Goal: Transaction & Acquisition: Purchase product/service

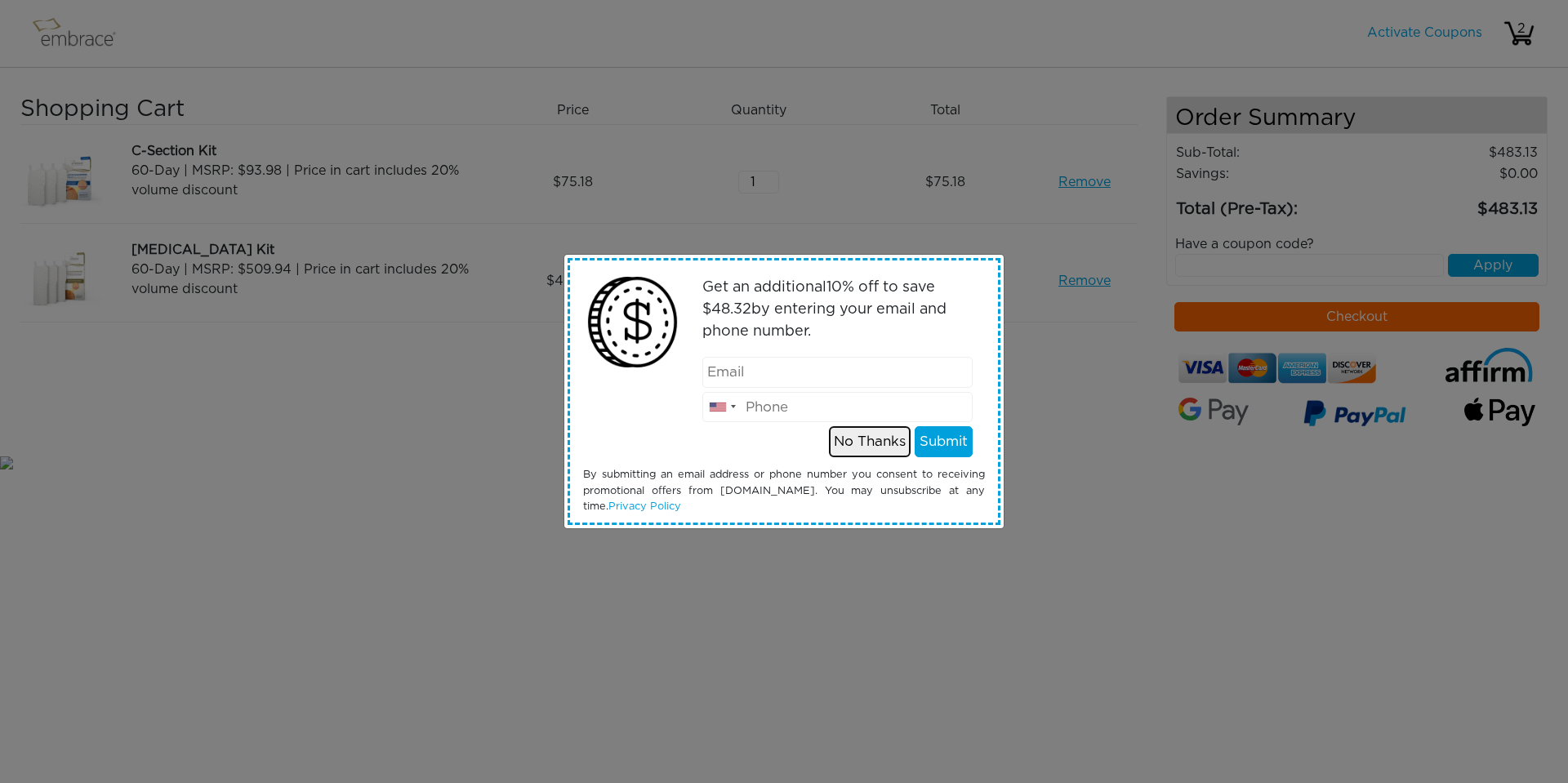
click at [859, 450] on button "No Thanks" at bounding box center [869, 442] width 81 height 31
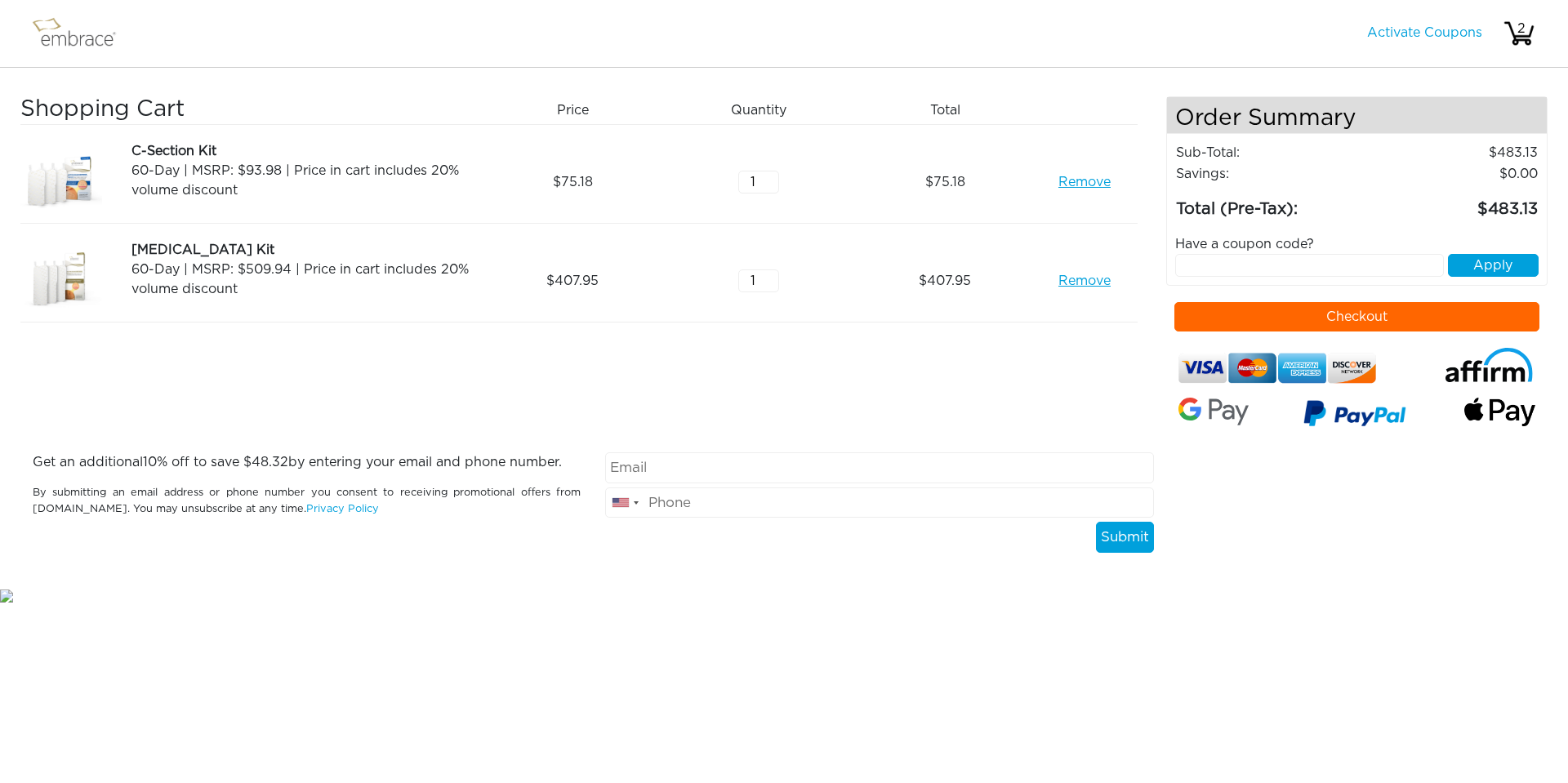
click at [1074, 184] on link "Remove" at bounding box center [1084, 182] width 52 height 20
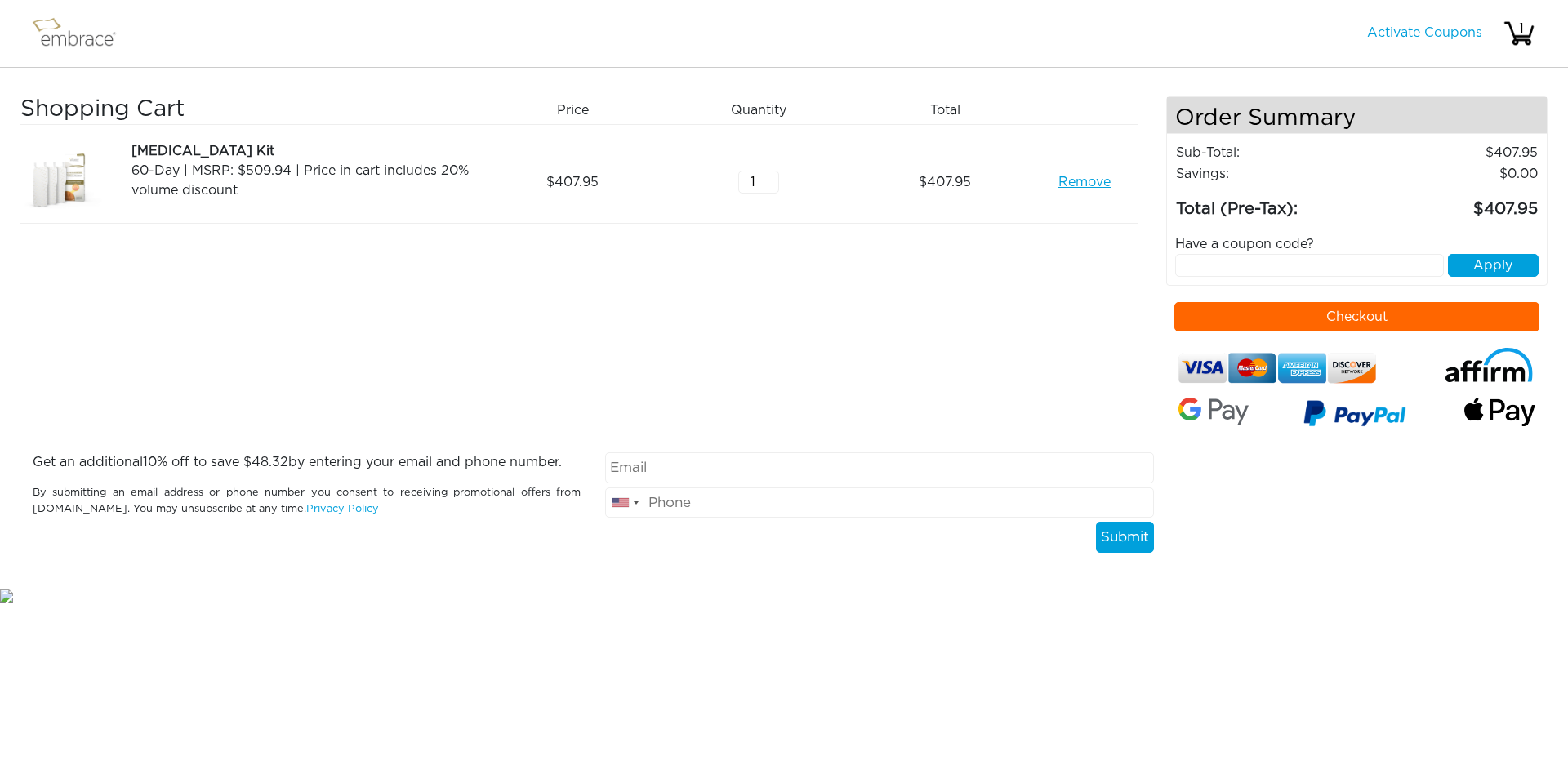
click at [1218, 265] on input "text" at bounding box center [1310, 266] width 269 height 23
type input "septembersteal"
click at [1481, 264] on button "Apply" at bounding box center [1493, 266] width 91 height 23
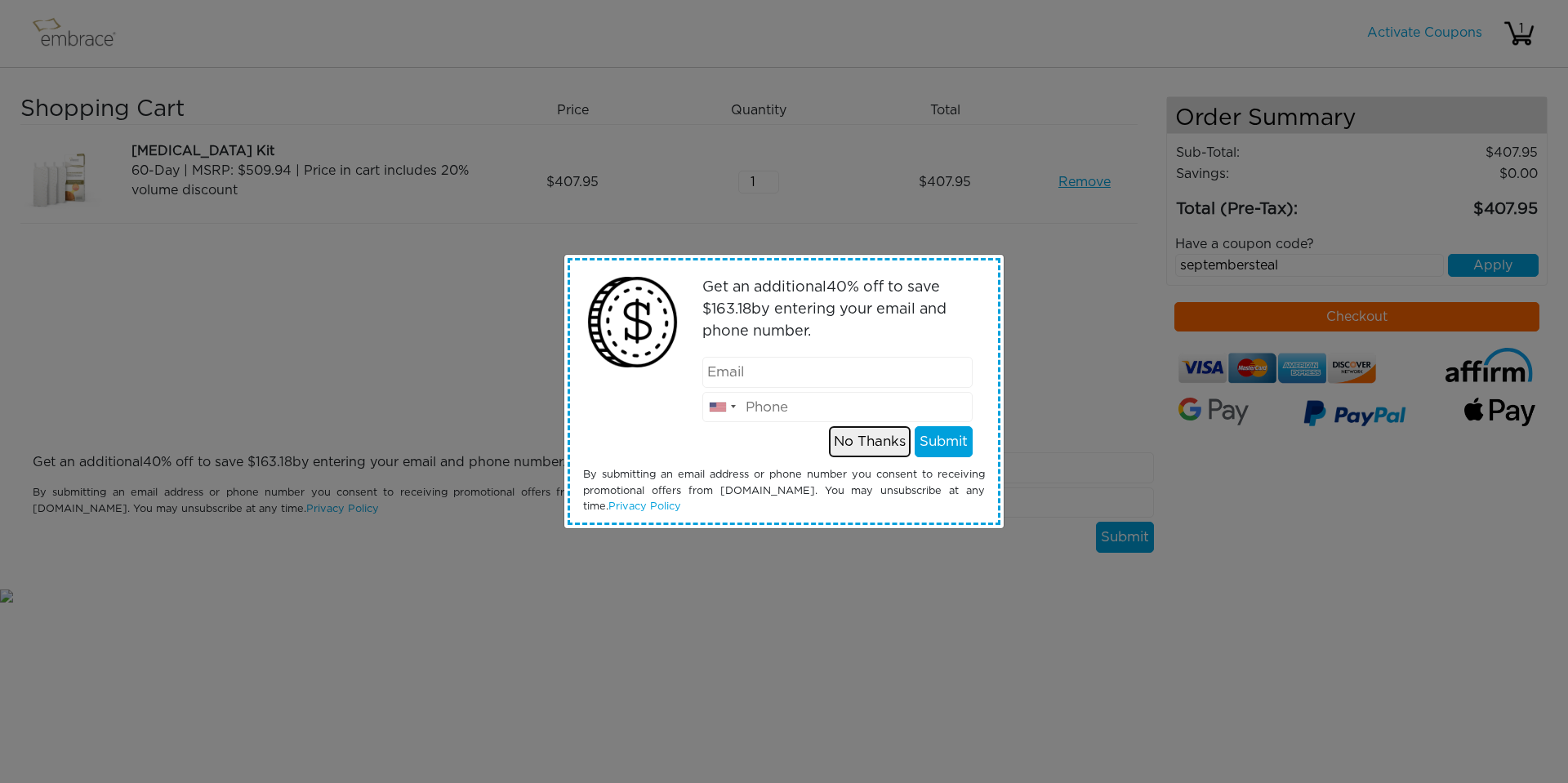
click at [877, 441] on button "No Thanks" at bounding box center [869, 442] width 81 height 31
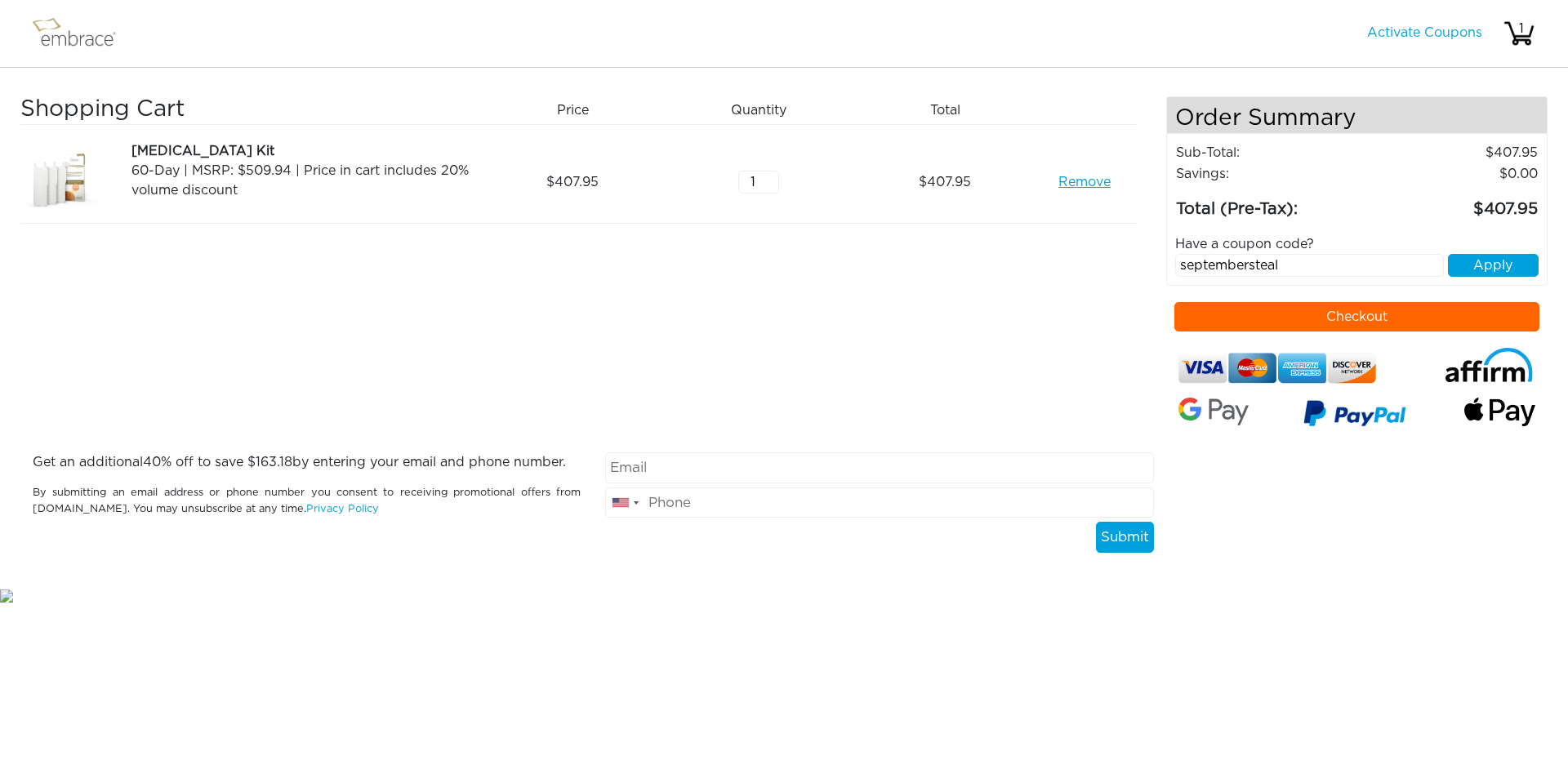
click at [1411, 312] on button "Checkout" at bounding box center [1357, 317] width 365 height 30
click at [1211, 317] on button "Checkout" at bounding box center [1357, 317] width 365 height 30
click at [1496, 262] on button "Apply" at bounding box center [1493, 266] width 91 height 23
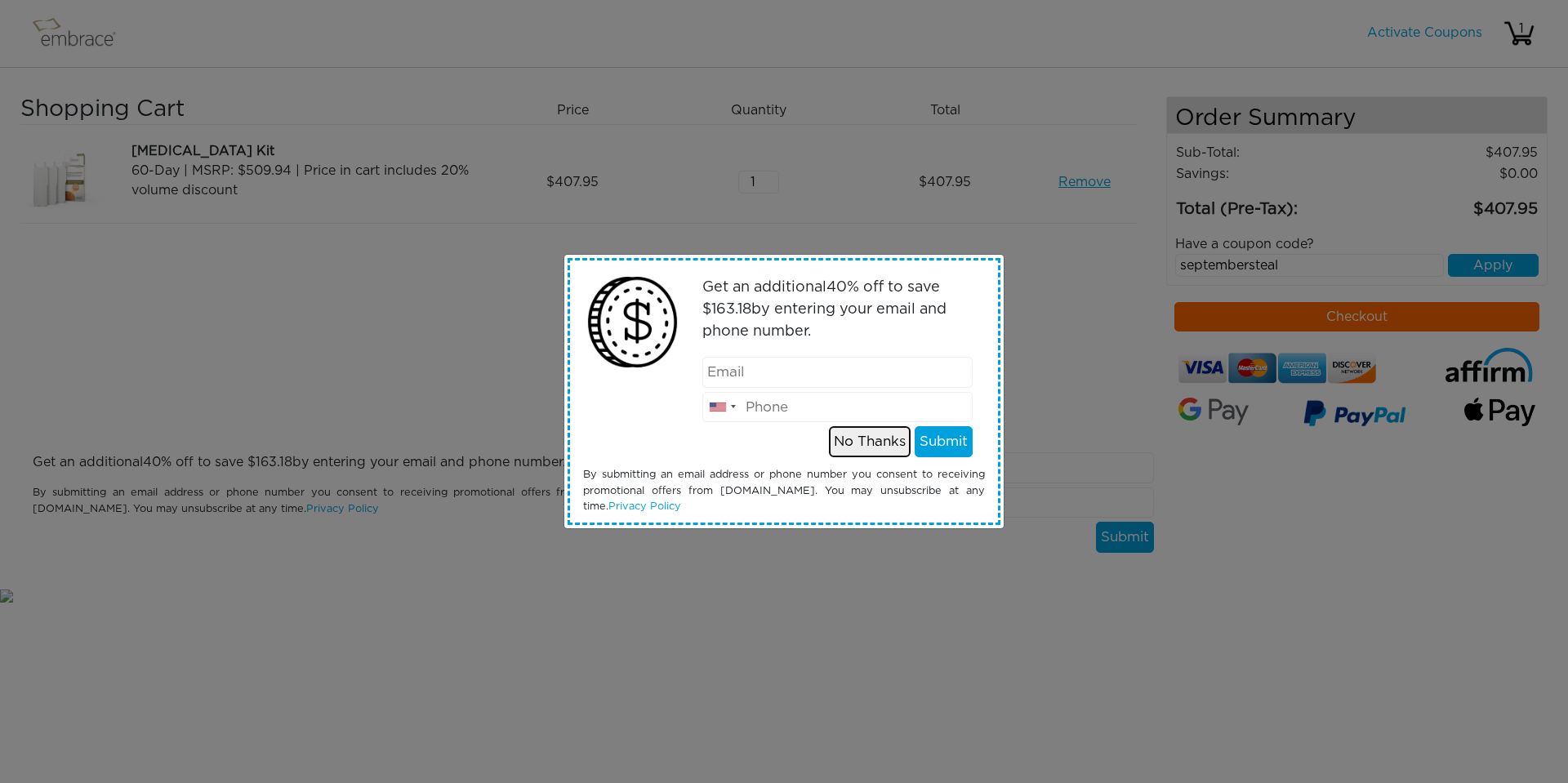
click at [860, 442] on button "No Thanks" at bounding box center [869, 442] width 81 height 31
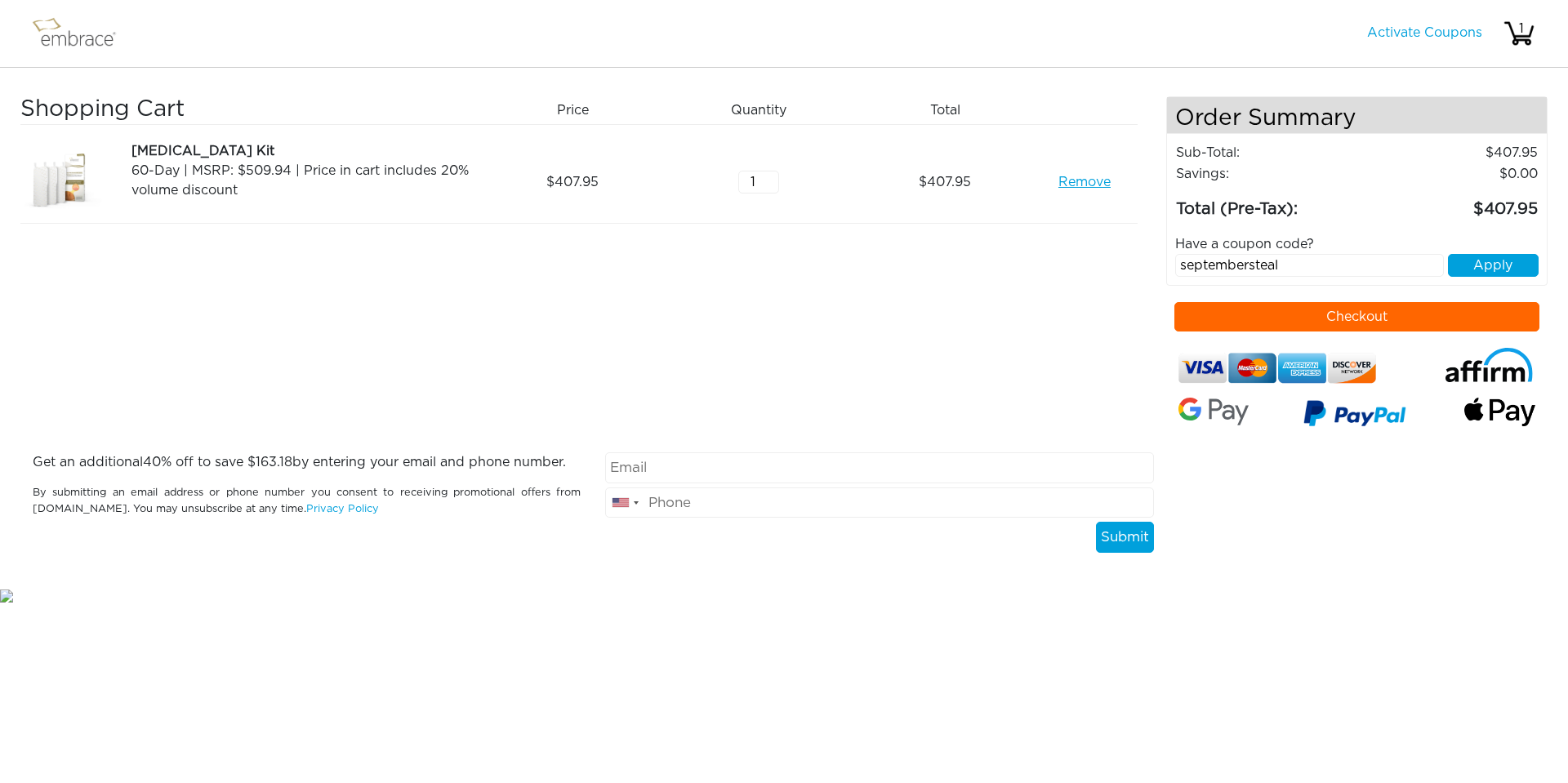
click at [1310, 316] on button "Checkout" at bounding box center [1357, 317] width 365 height 30
click at [660, 453] on input "email" at bounding box center [879, 468] width 548 height 31
drag, startPoint x: 65, startPoint y: 457, endPoint x: 53, endPoint y: 465, distance: 14.4
click at [61, 463] on p "Get an additional 40 % off to save $ 163.18 by entering your email and phone nu…" at bounding box center [307, 463] width 548 height 20
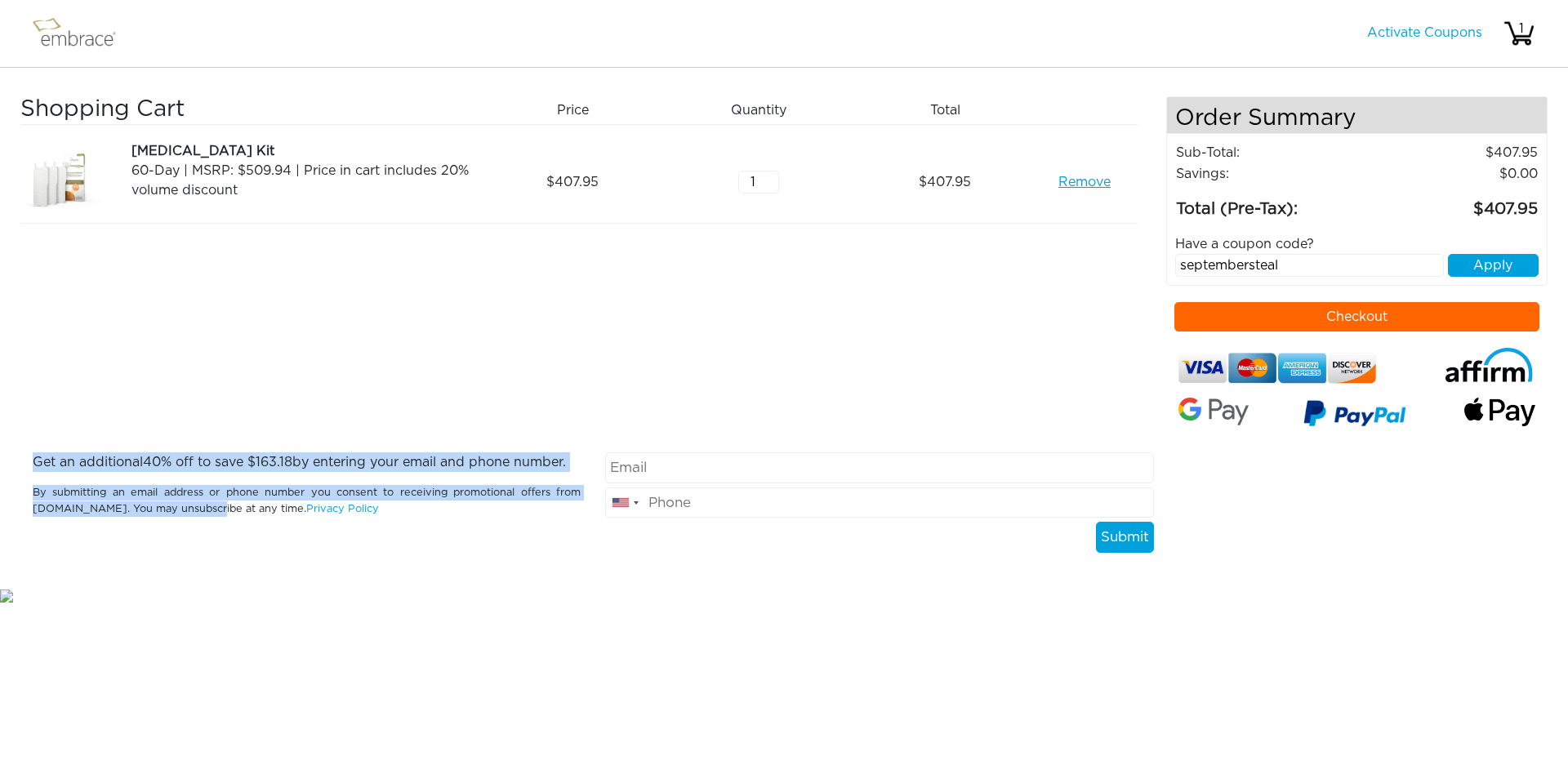
drag, startPoint x: 38, startPoint y: 468, endPoint x: 591, endPoint y: 482, distance: 553.2
click at [587, 482] on div "Get an additional 40 % off to save $ 163.18 by entering your email and phone nu…" at bounding box center [306, 503] width 572 height 100
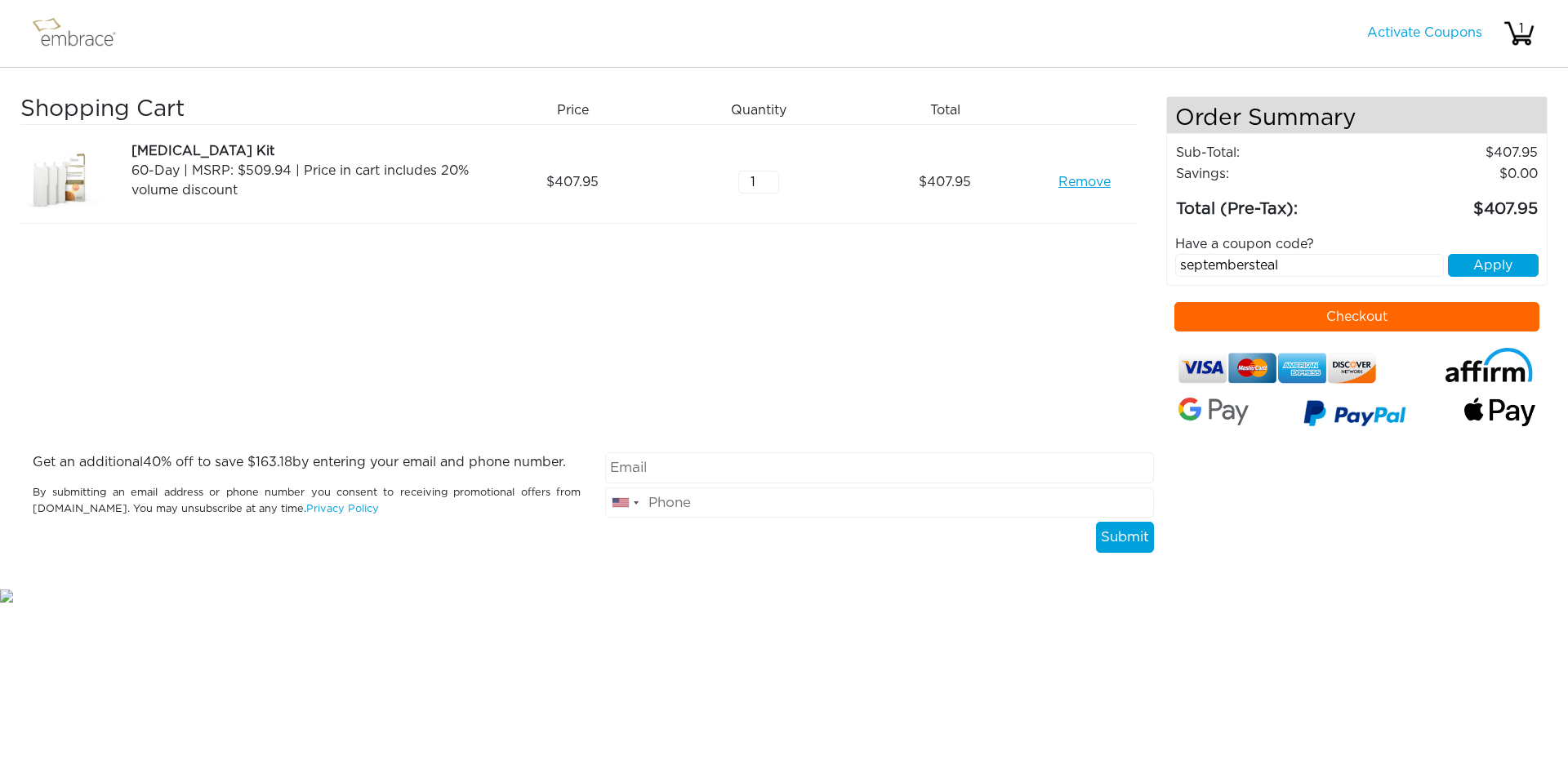
click at [677, 468] on input "email" at bounding box center [879, 468] width 548 height 31
click at [713, 488] on input "tel" at bounding box center [879, 503] width 548 height 31
click at [700, 472] on input "email" at bounding box center [879, 468] width 548 height 31
type input "[EMAIL_ADDRESS][DOMAIN_NAME]"
type input "7252946046"
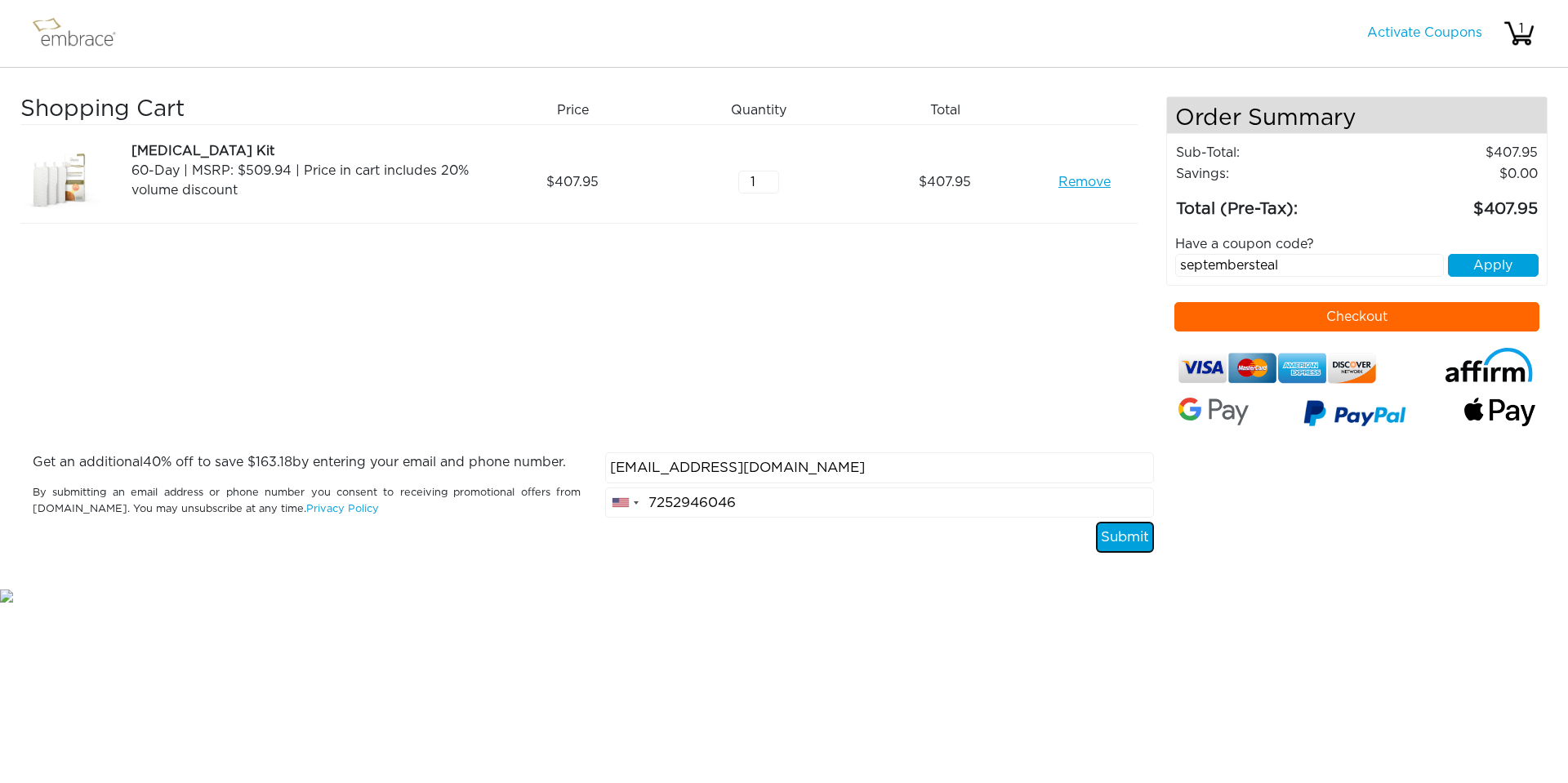
click at [1123, 544] on button "Submit" at bounding box center [1124, 538] width 58 height 31
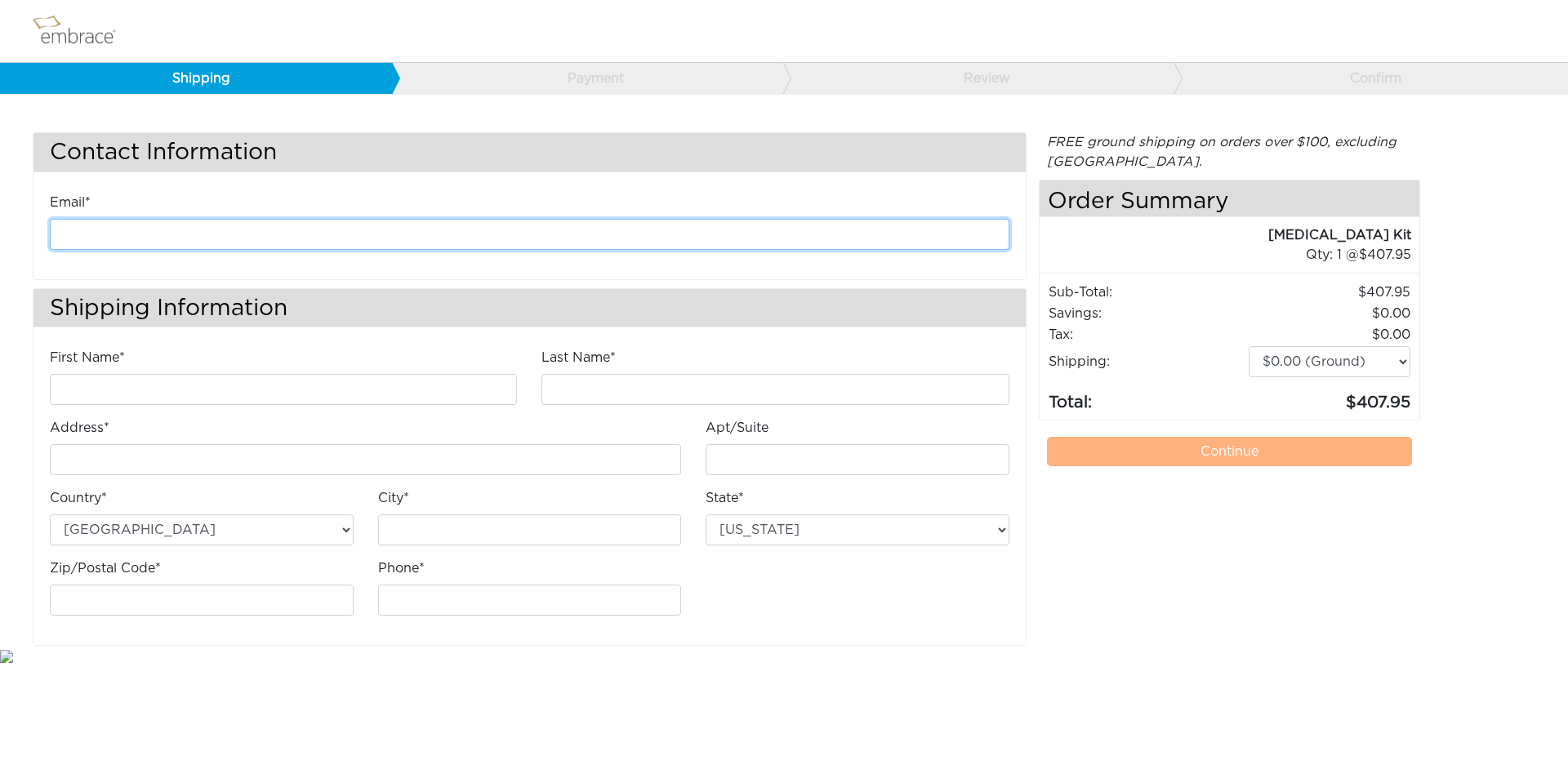
click at [416, 239] on input "email" at bounding box center [530, 235] width 960 height 31
type input "Cpendarvis@diligenthealthsolutions.com"
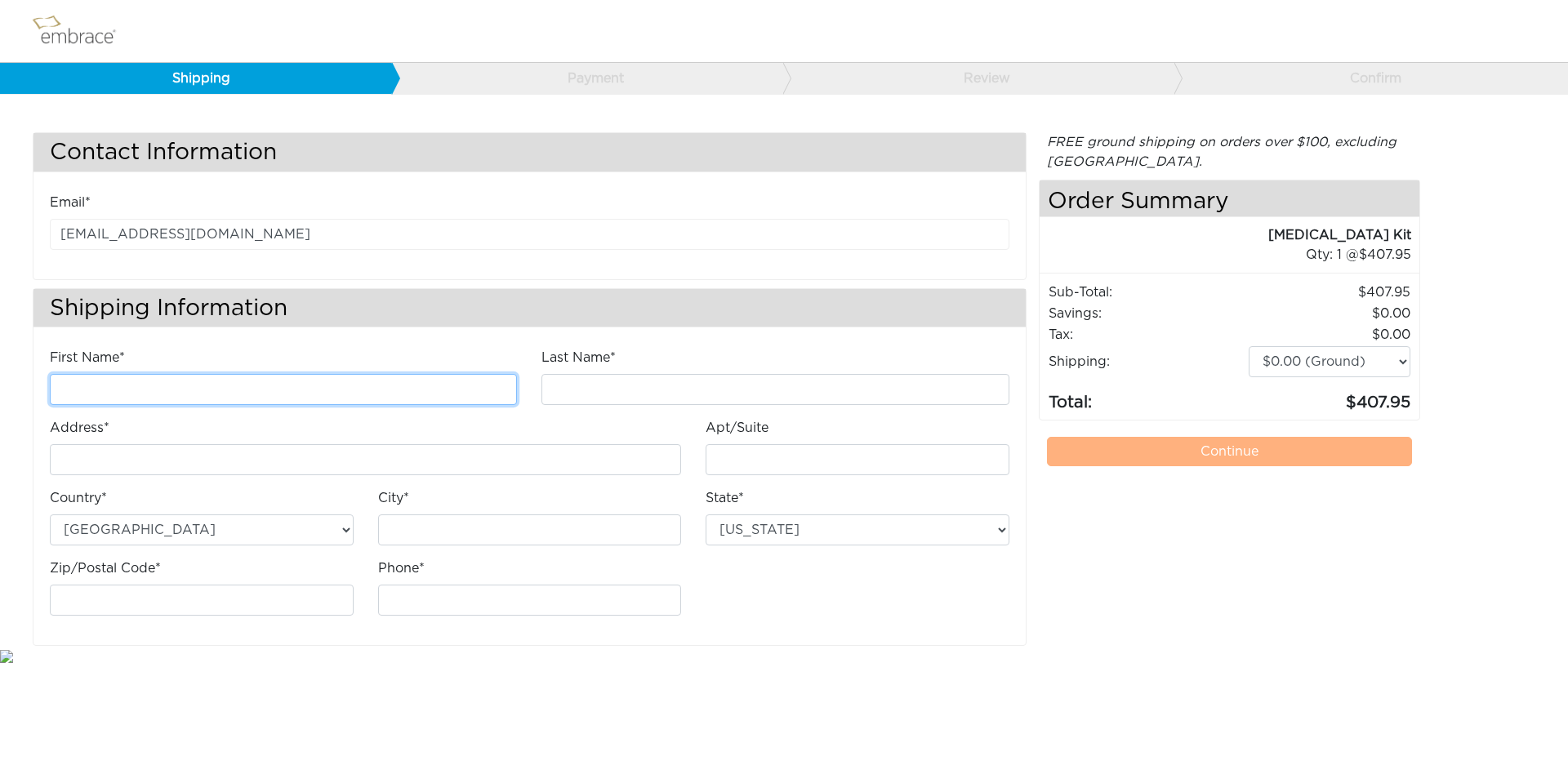
click at [142, 395] on input "First Name*" at bounding box center [284, 389] width 468 height 31
type input "Chanzes"
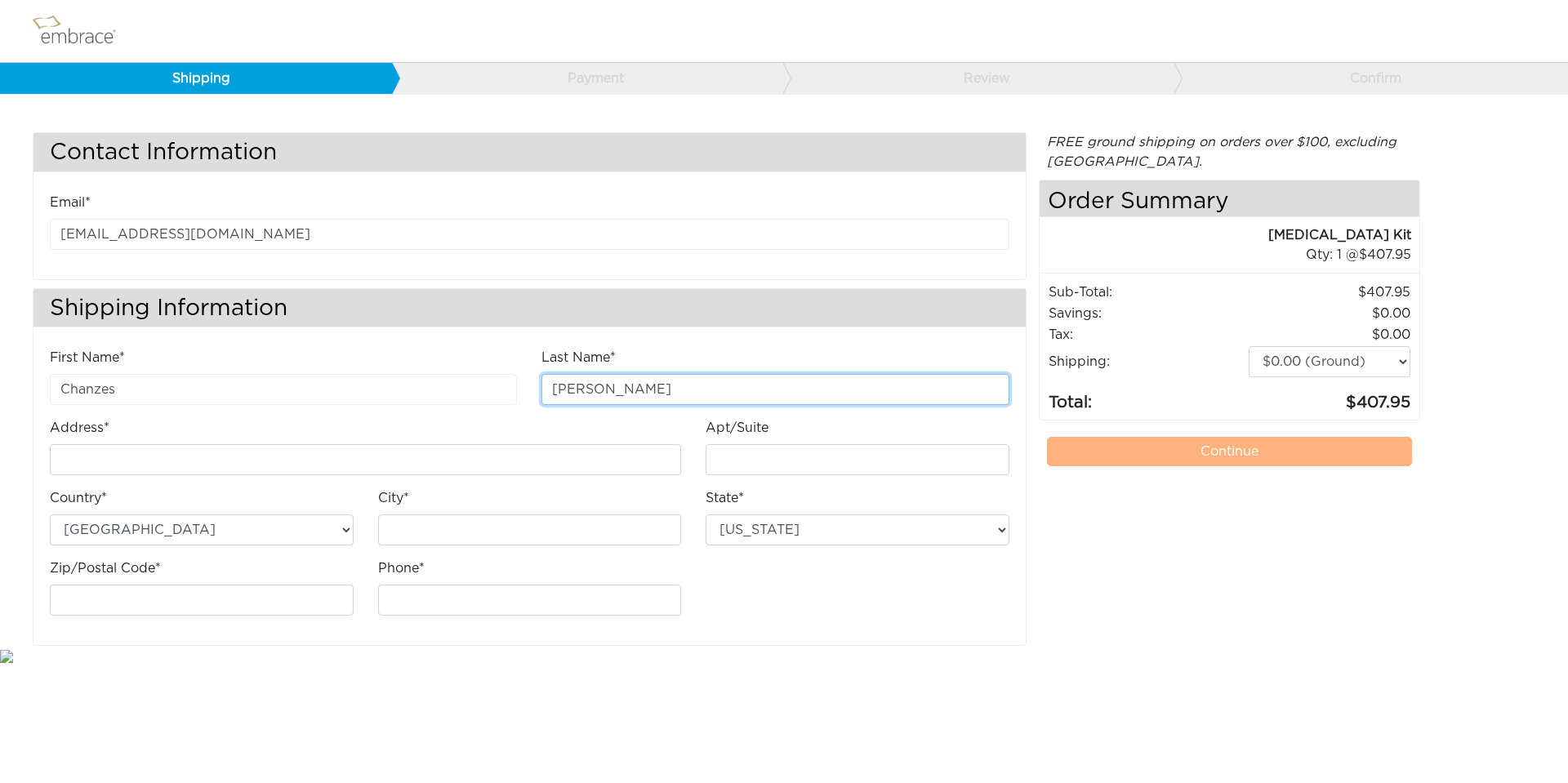
type input "[PERSON_NAME]"
click at [124, 428] on div "Address*" at bounding box center [365, 446] width 631 height 57
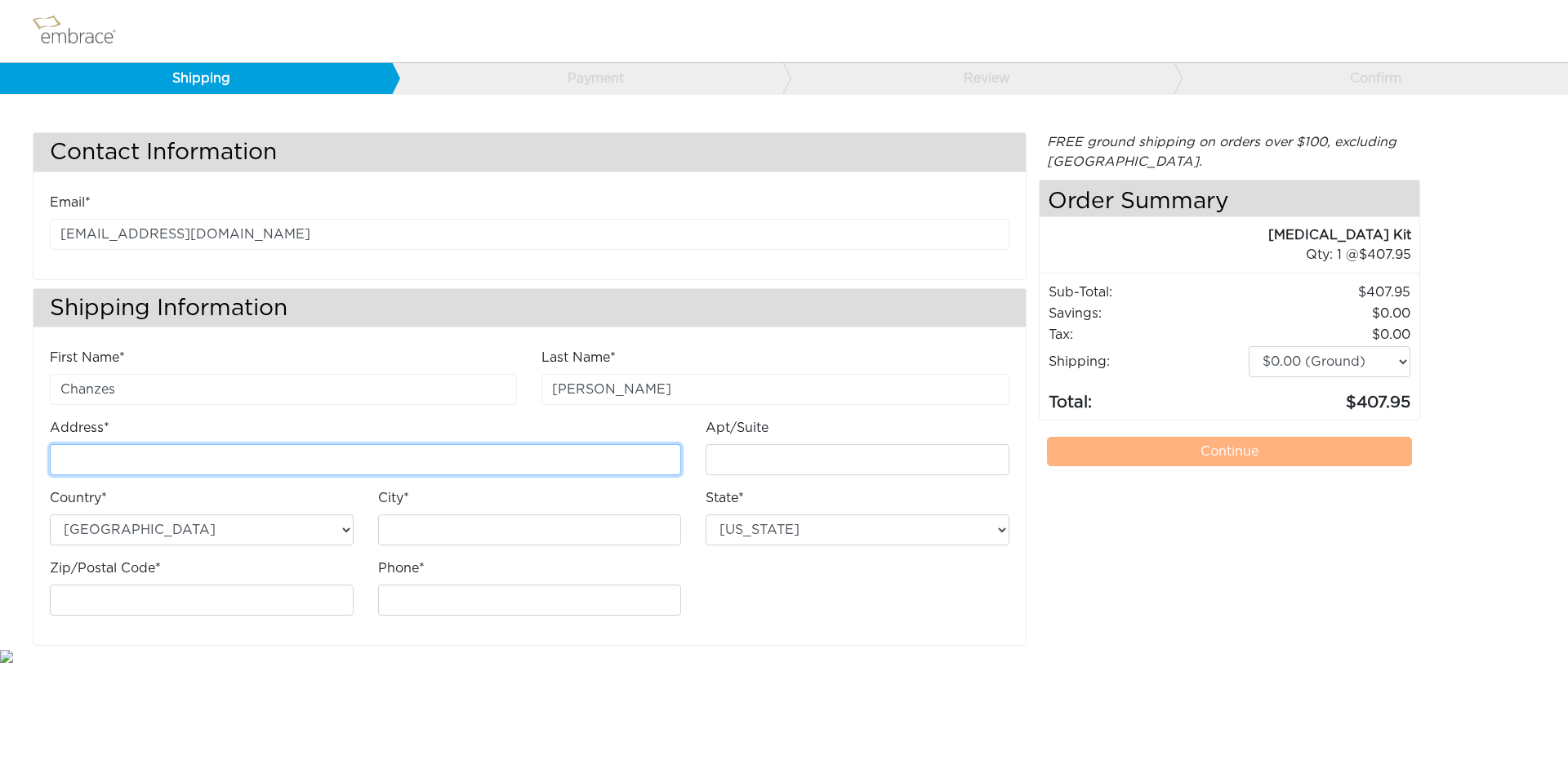
click at [123, 461] on input "Address*" at bounding box center [365, 460] width 631 height 31
paste input "[STREET_ADDRESS]"
type input "[STREET_ADDRESS]"
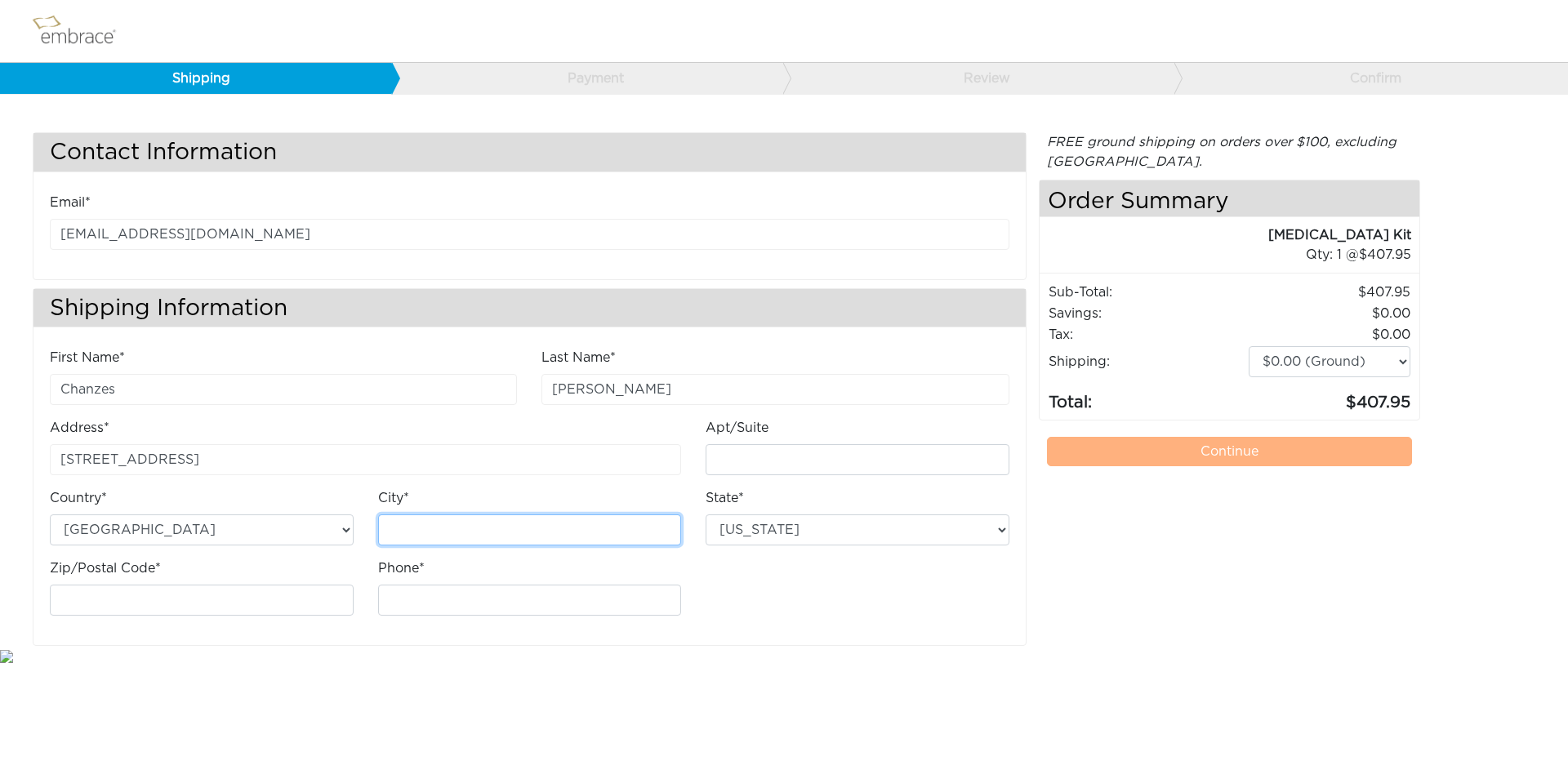
click at [414, 529] on input "City*" at bounding box center [529, 530] width 304 height 31
paste input "Chantilly"
type input "Chantilly"
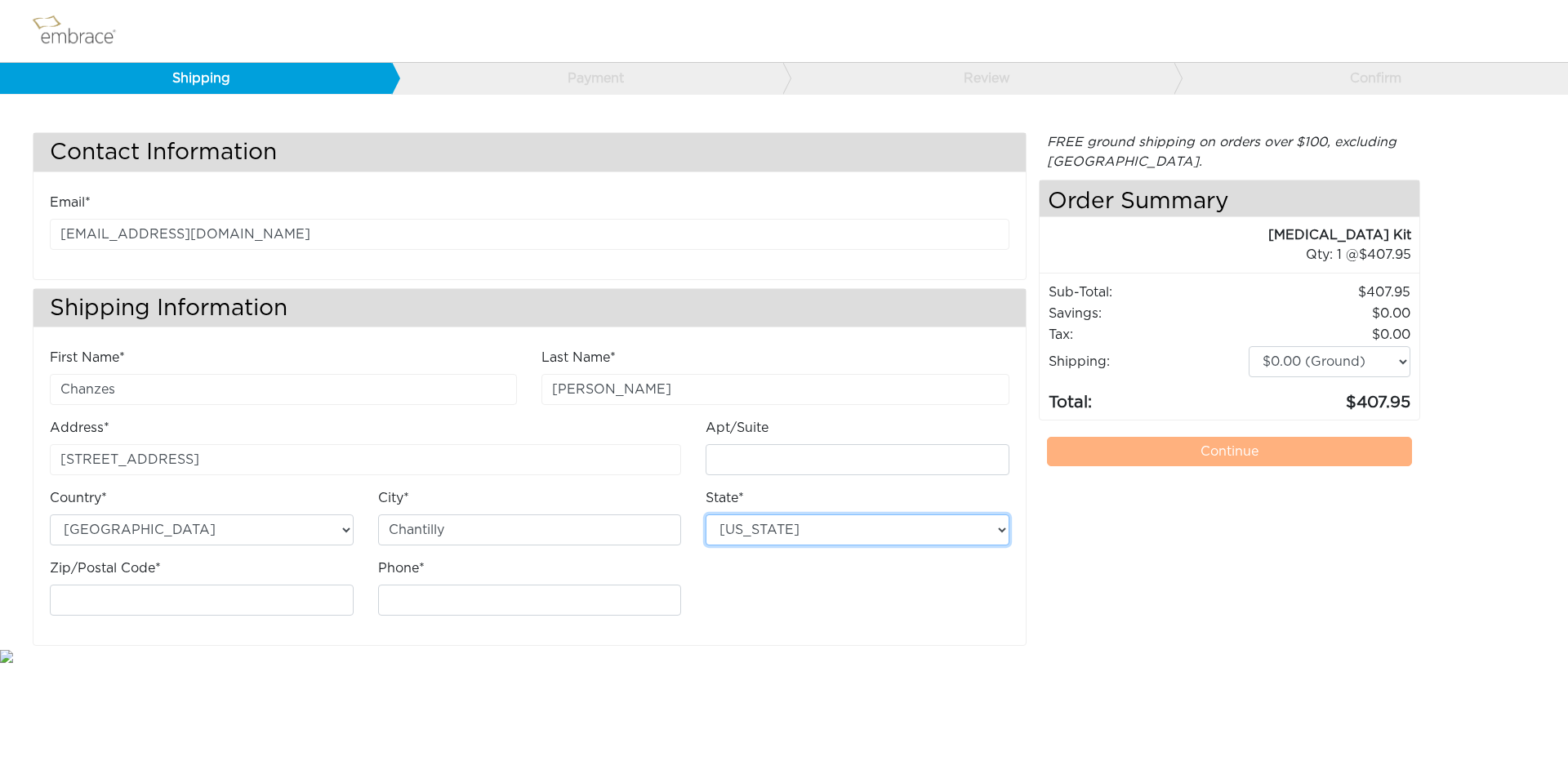
click at [789, 534] on select "Alabama Alaska Arizona Arkansas California Colorado Connecticut District of Col…" at bounding box center [857, 530] width 304 height 31
select select "VA"
click at [705, 515] on select "Alabama Alaska Arizona Arkansas California Colorado Connecticut District of Col…" at bounding box center [857, 530] width 304 height 31
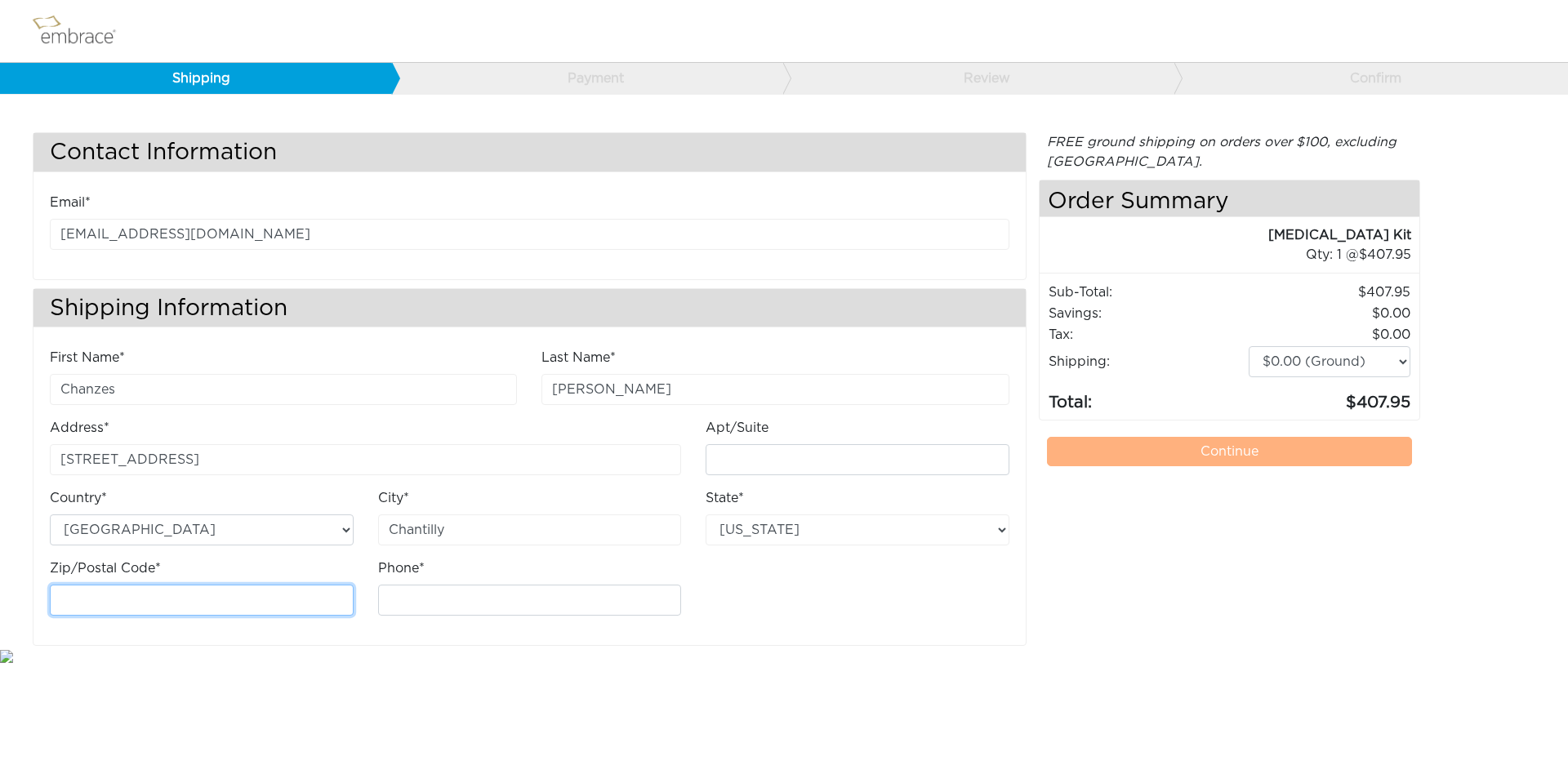
click at [92, 588] on input "Zip/Postal Code*" at bounding box center [202, 600] width 304 height 31
paste input "20151"
type input "20151"
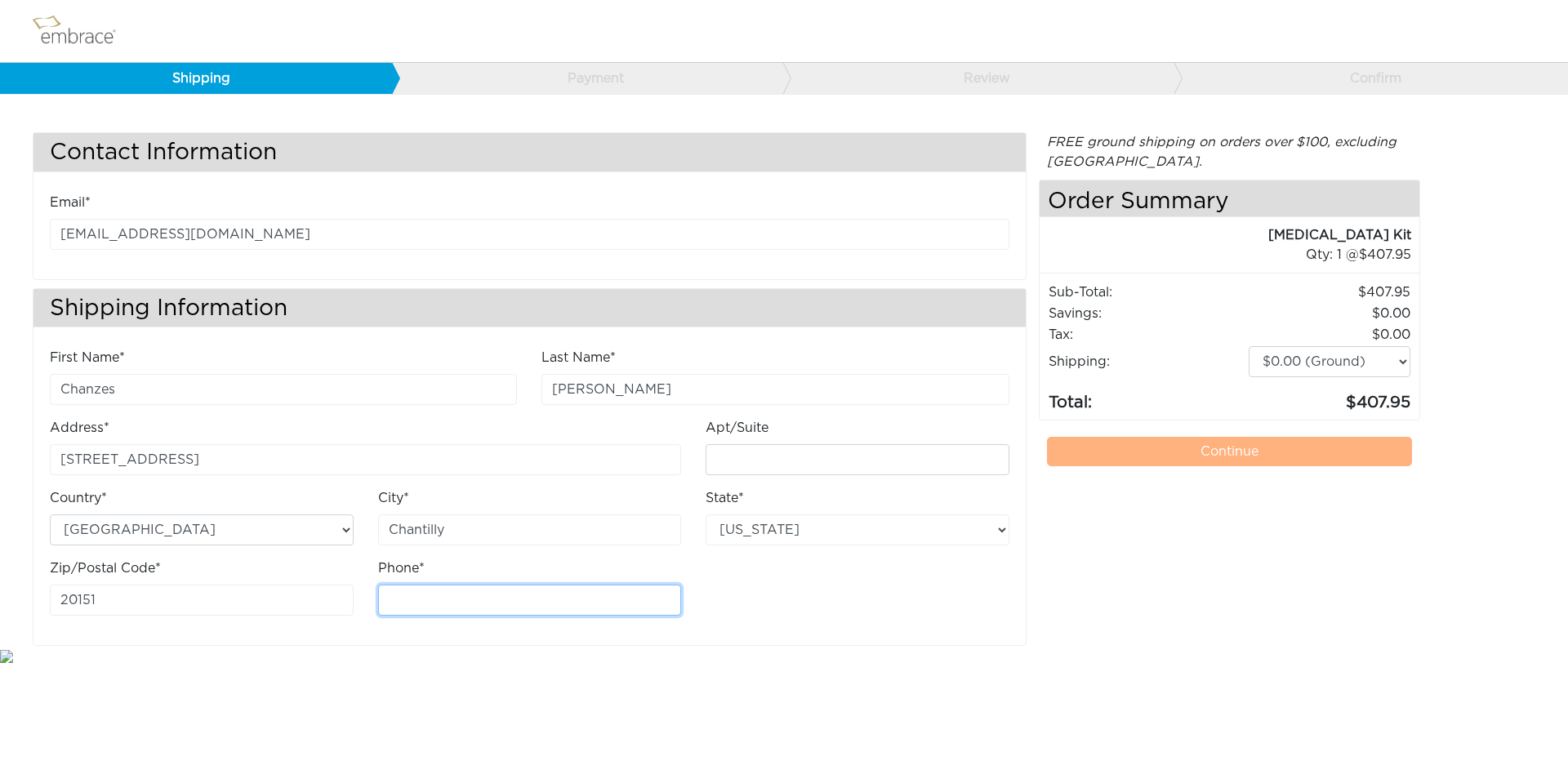
click at [444, 594] on input "Phone*" at bounding box center [529, 600] width 304 height 31
click at [409, 584] on div "Phone*" at bounding box center [529, 587] width 304 height 57
click at [410, 597] on input "Phone*" at bounding box center [529, 600] width 304 height 31
type input "7034490520"
click at [1110, 633] on div "FREE ground shipping on orders over $100, excluding Australia. Any applicable i…" at bounding box center [1230, 389] width 382 height 514
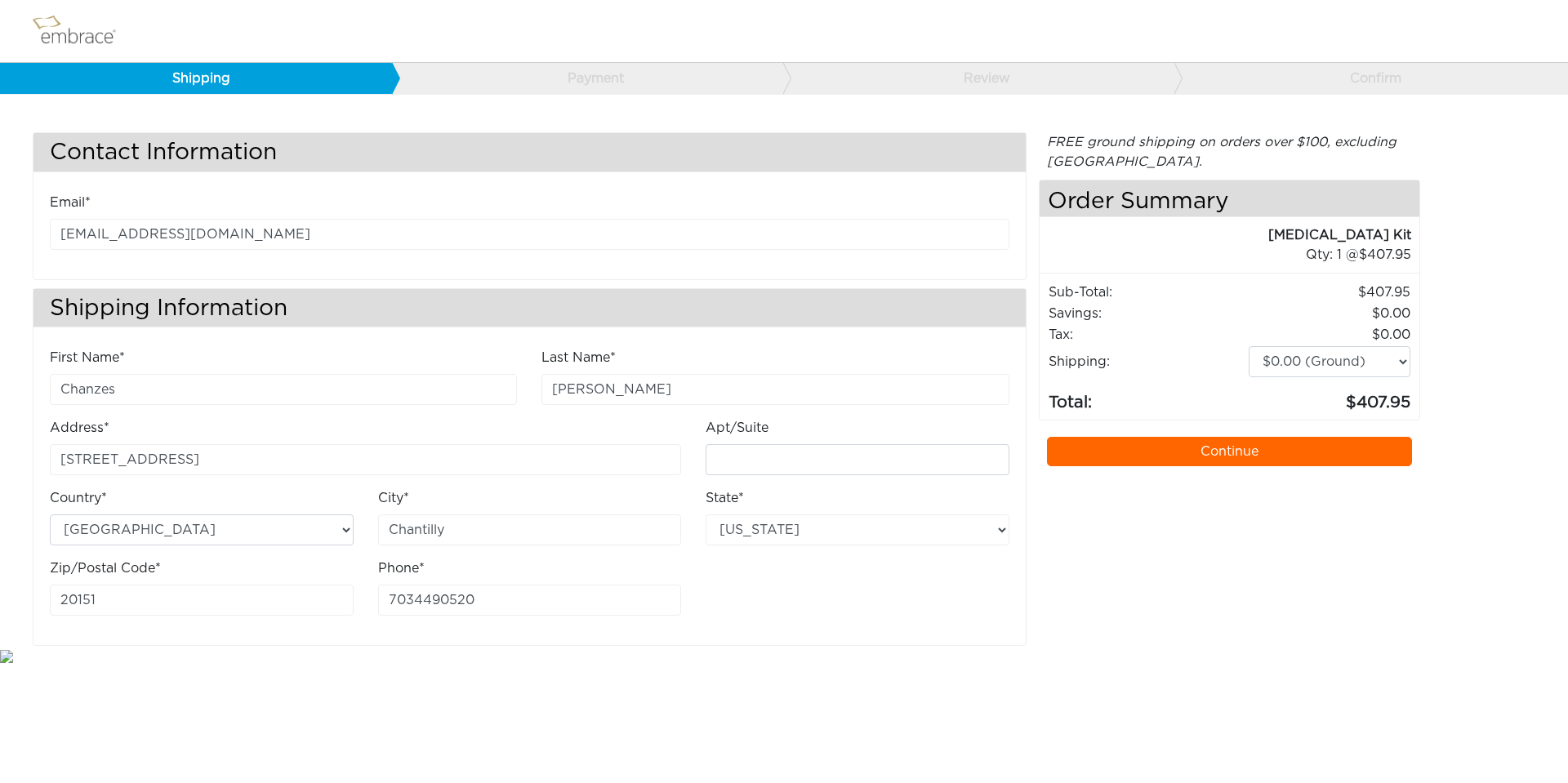
click at [1175, 457] on link "Continue" at bounding box center [1230, 452] width 365 height 30
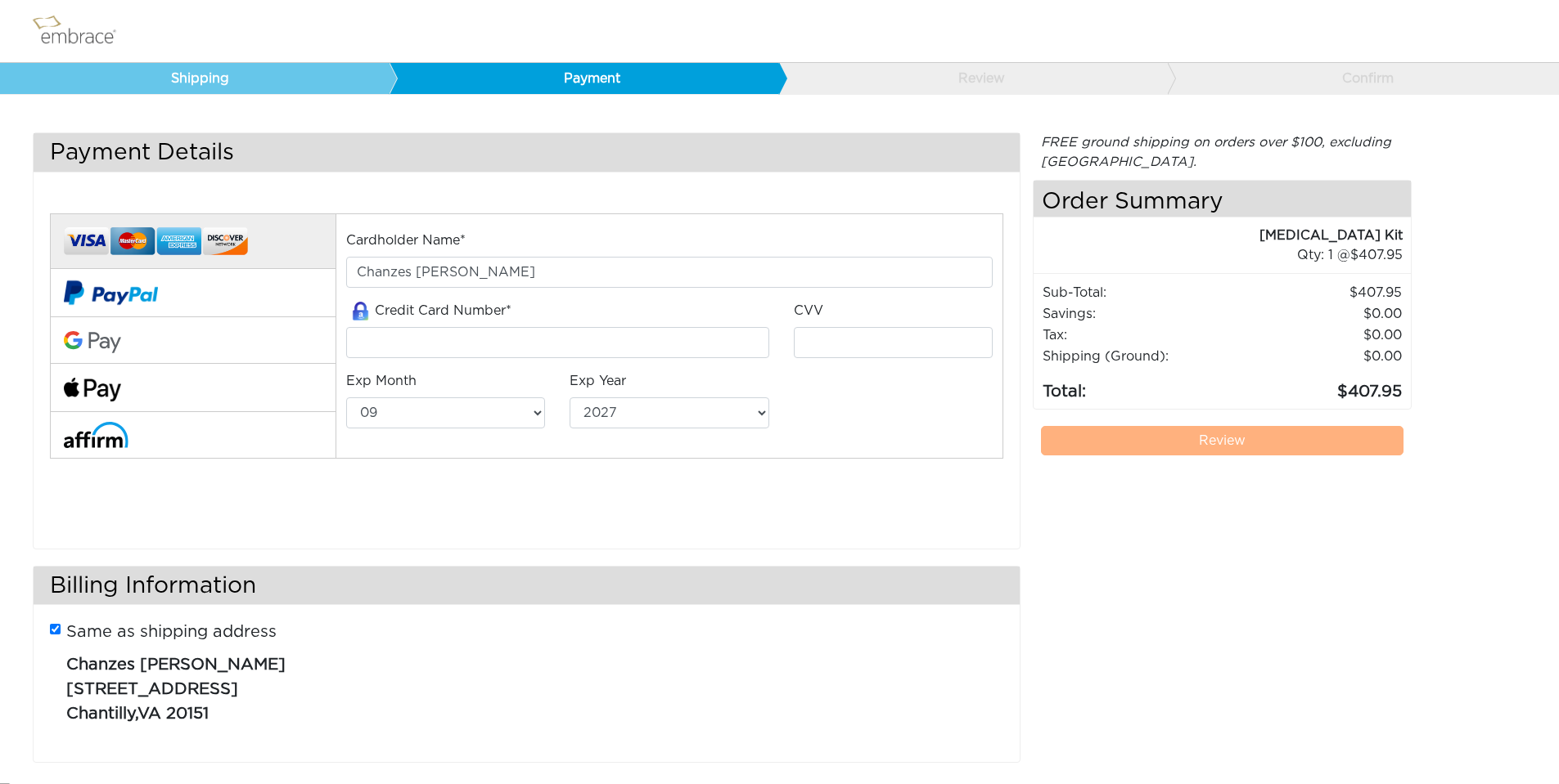
select select "9"
select select "2027"
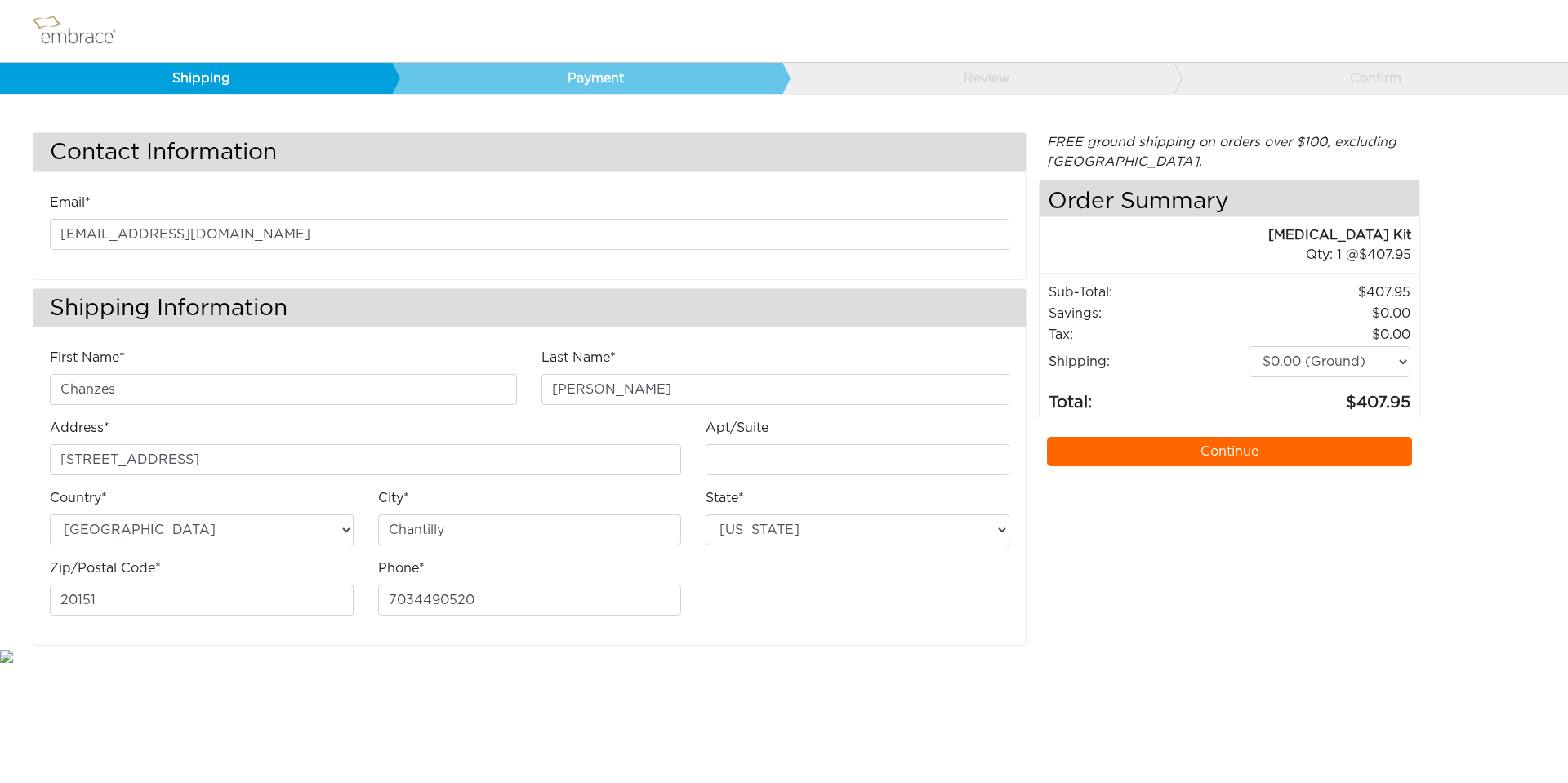
select select "VA"
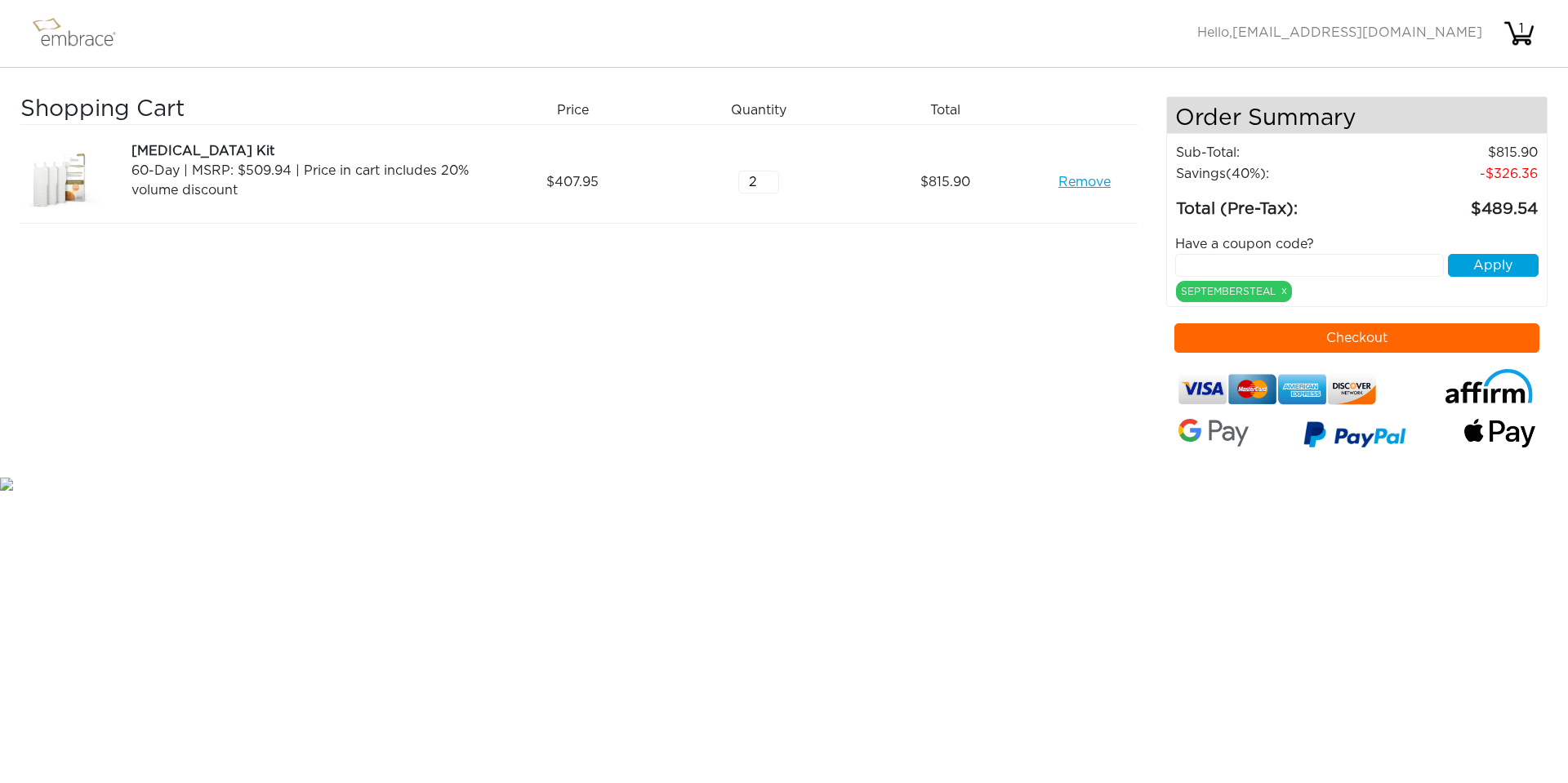
click at [1258, 335] on button "Checkout" at bounding box center [1357, 338] width 365 height 30
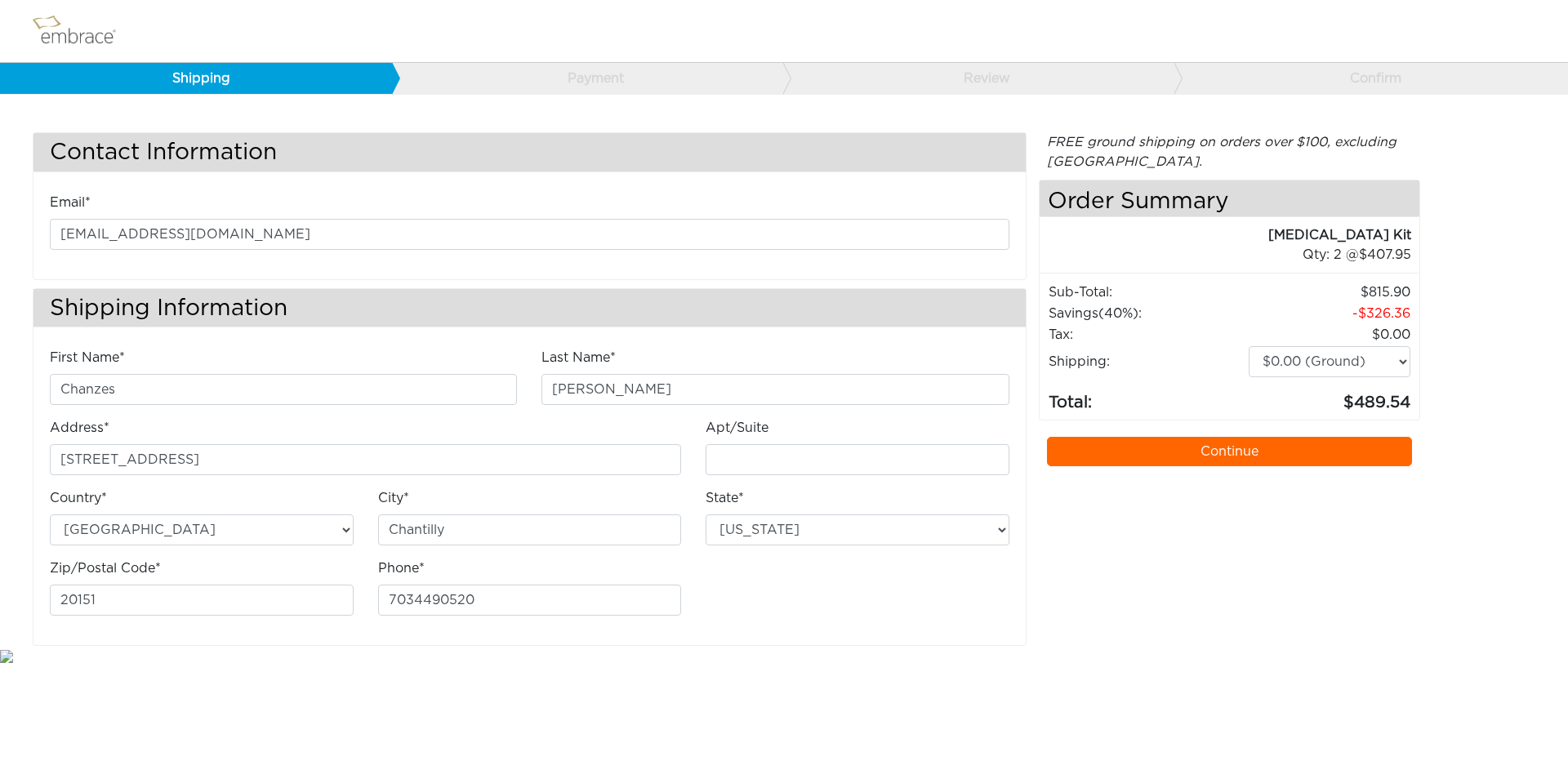
select select "VA"
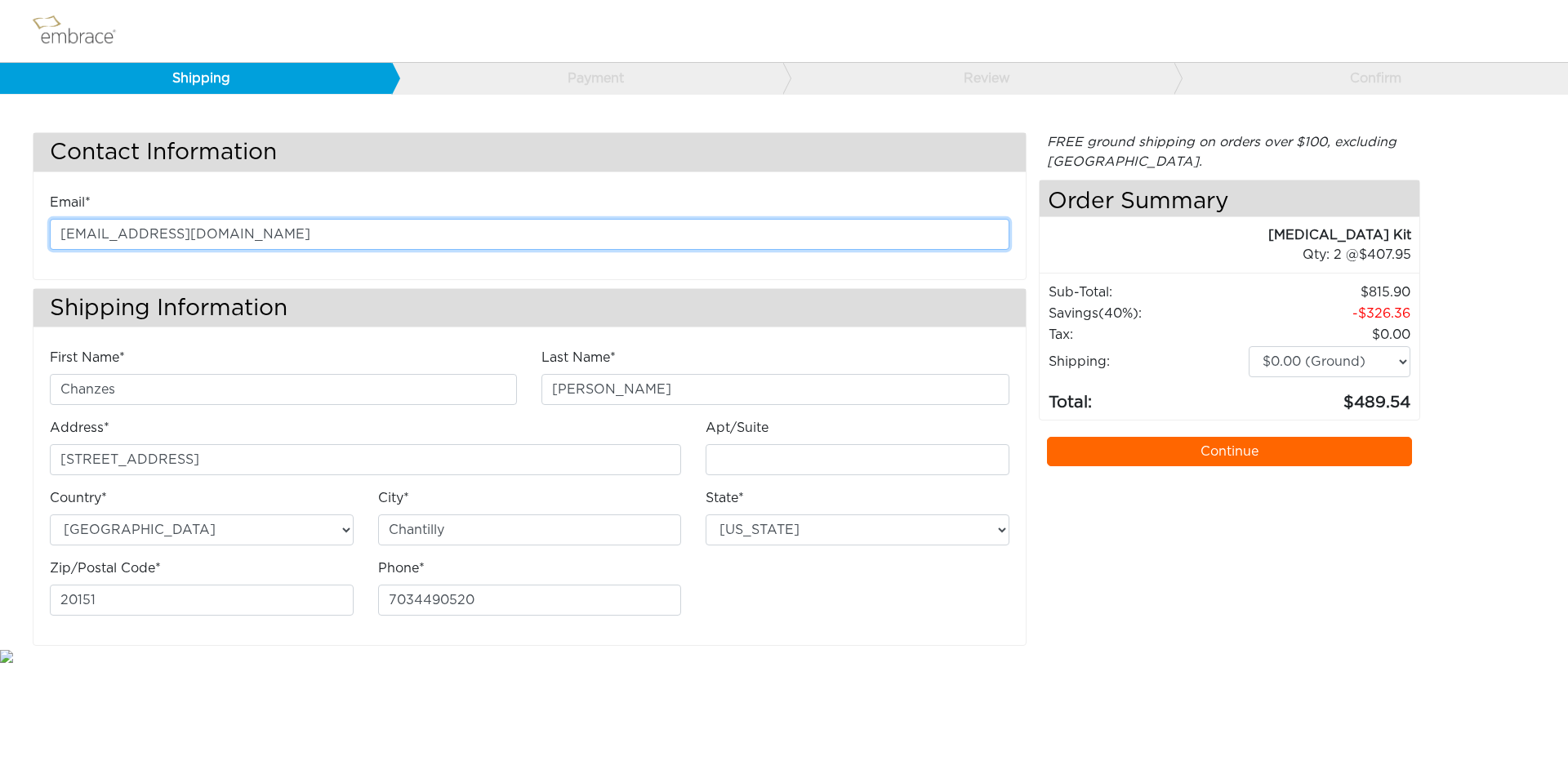
click at [191, 225] on input "[EMAIL_ADDRESS][DOMAIN_NAME]" at bounding box center [530, 235] width 960 height 31
click at [186, 233] on input "[EMAIL_ADDRESS][DOMAIN_NAME]" at bounding box center [530, 235] width 960 height 31
click at [147, 235] on input "[EMAIL_ADDRESS][DOMAIN_NAME]" at bounding box center [530, 235] width 960 height 31
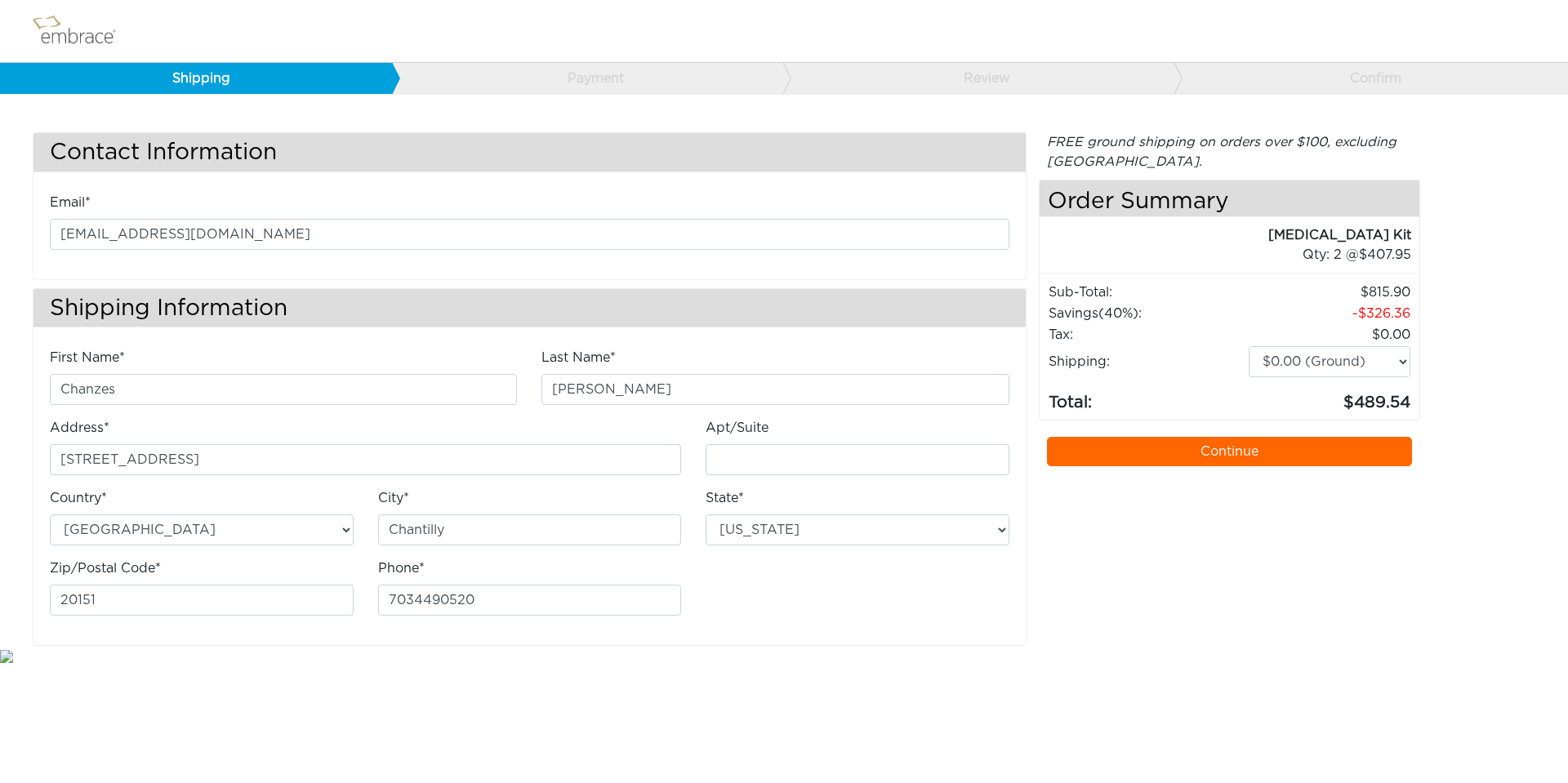
click at [70, 32] on img at bounding box center [81, 31] width 106 height 41
click at [54, 23] on img at bounding box center [81, 31] width 106 height 41
click at [54, 28] on img at bounding box center [81, 31] width 106 height 41
